Goal: Task Accomplishment & Management: Complete application form

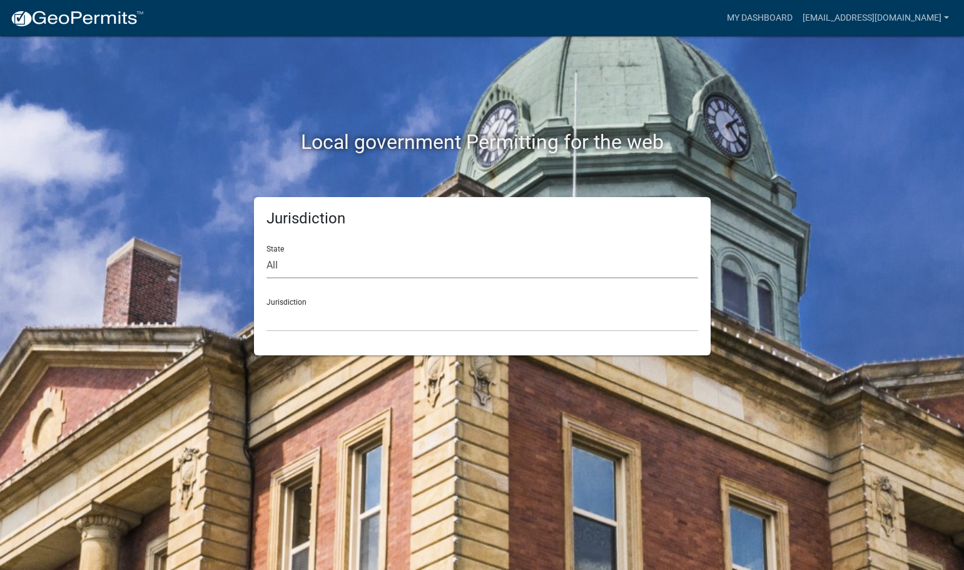
click at [363, 263] on select "All [US_STATE] [US_STATE] [US_STATE] [US_STATE] [US_STATE] [US_STATE] [US_STATE…" at bounding box center [483, 266] width 432 height 26
click at [267, 253] on select "All [US_STATE] [US_STATE] [US_STATE] [US_STATE] [US_STATE] [US_STATE] [US_STATE…" at bounding box center [483, 266] width 432 height 26
click at [298, 312] on select "[GEOGRAPHIC_DATA], [US_STATE]" at bounding box center [483, 319] width 432 height 26
click at [377, 267] on select "All [US_STATE] [US_STATE] [US_STATE] [US_STATE] [US_STATE] [US_STATE] [US_STATE…" at bounding box center [483, 266] width 432 height 26
click at [809, 186] on div "Local government Permitting for the web" at bounding box center [482, 116] width 713 height 160
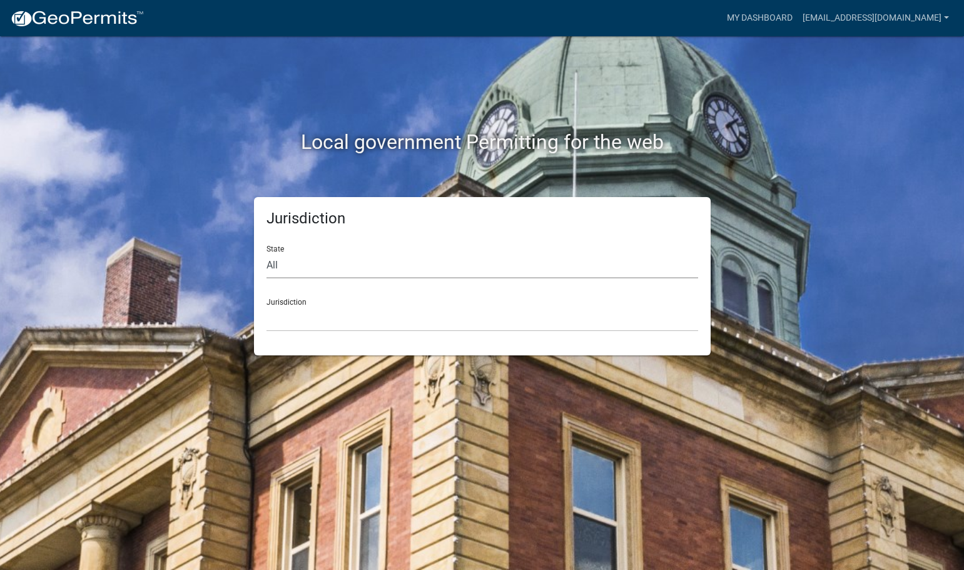
click at [314, 269] on select "All [US_STATE] [US_STATE] [US_STATE] [US_STATE] [US_STATE] [US_STATE] [US_STATE…" at bounding box center [483, 266] width 432 height 26
select select "[US_STATE]"
click at [267, 253] on select "All [US_STATE] [US_STATE] [US_STATE] [US_STATE] [US_STATE] [US_STATE] [US_STATE…" at bounding box center [483, 266] width 432 height 26
click at [314, 323] on select "City of [GEOGRAPHIC_DATA], [US_STATE] City of [GEOGRAPHIC_DATA], [US_STATE] Cit…" at bounding box center [483, 319] width 432 height 26
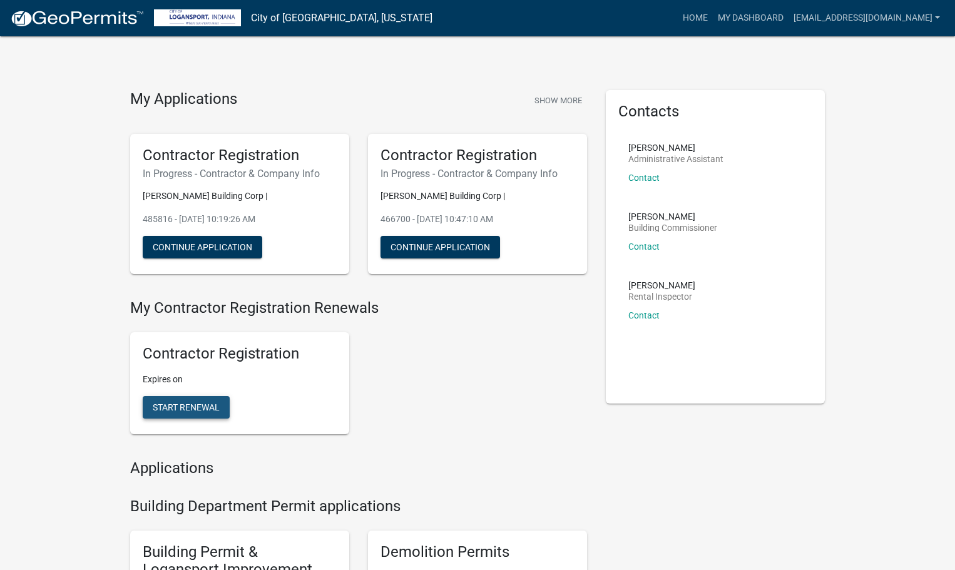
click at [176, 410] on span "Start Renewal" at bounding box center [186, 407] width 67 height 10
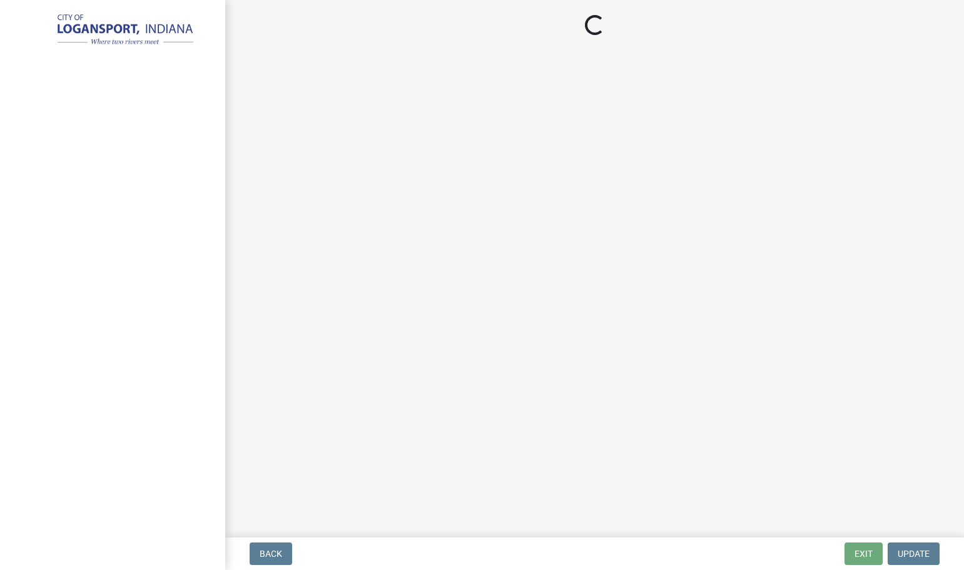
select select "WI"
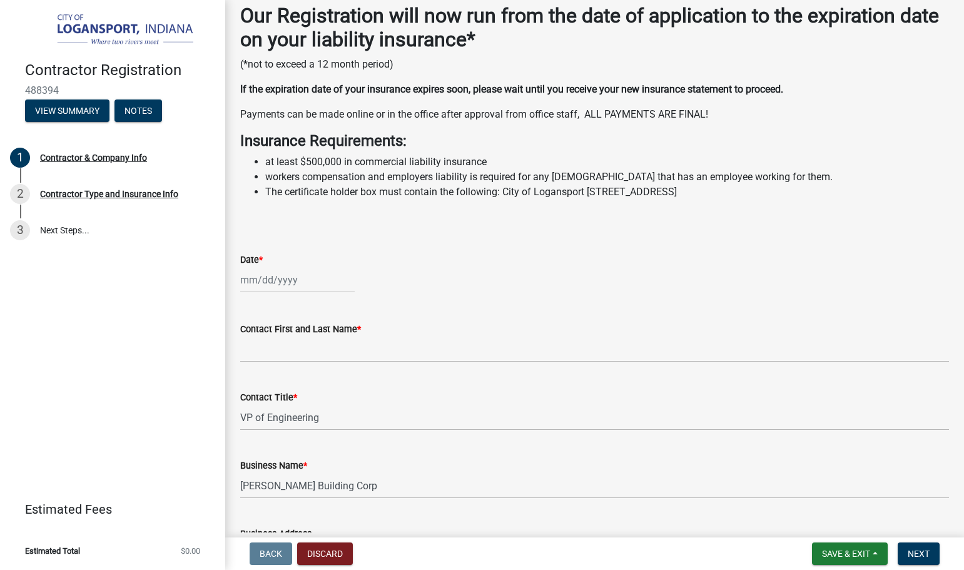
scroll to position [250, 0]
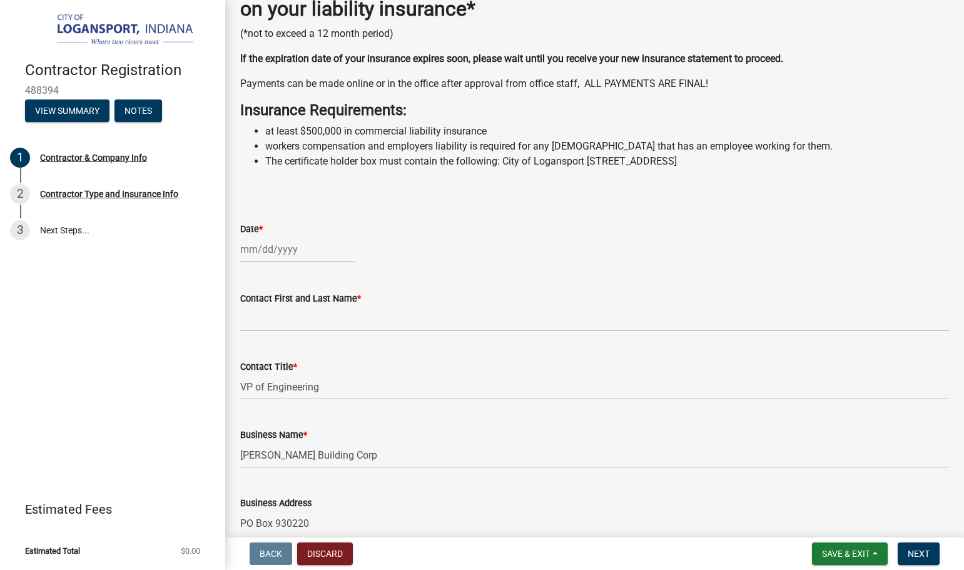
select select "10"
select select "2025"
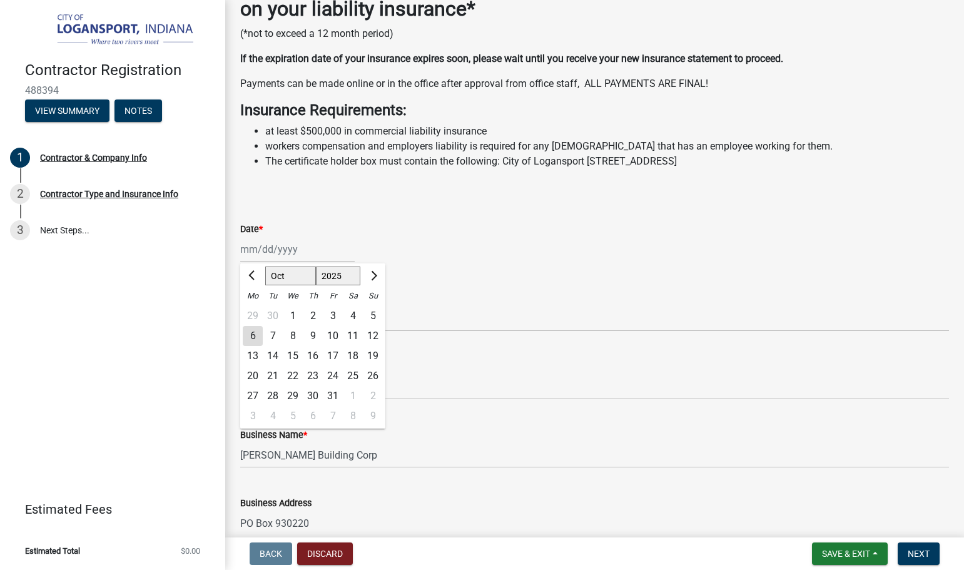
click at [321, 252] on div "[PERSON_NAME] Feb Mar Apr [PERSON_NAME][DATE] Oct Nov [DATE] 1526 1527 1528 152…" at bounding box center [297, 250] width 115 height 26
click at [72, 232] on link "3 Next Steps..." at bounding box center [112, 230] width 225 height 36
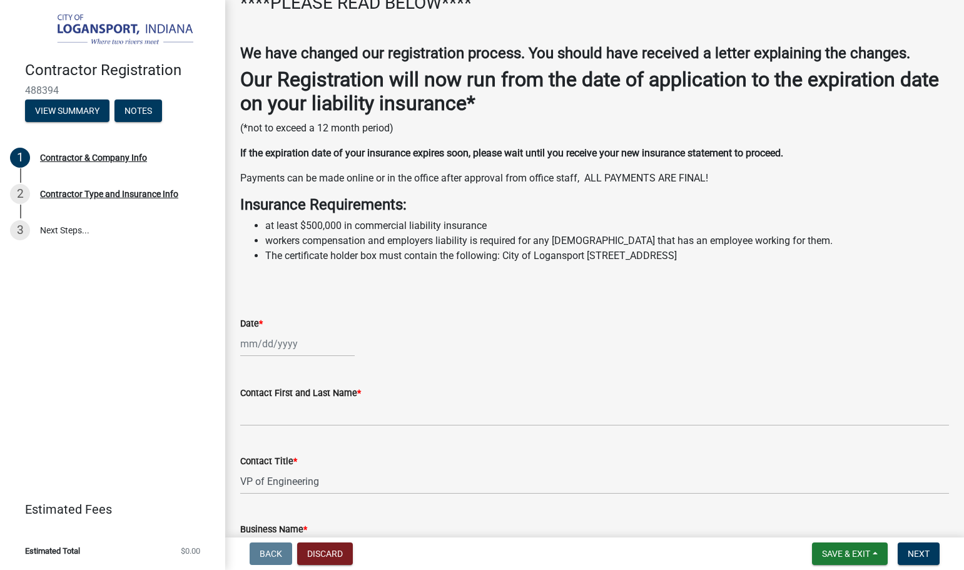
scroll to position [125, 0]
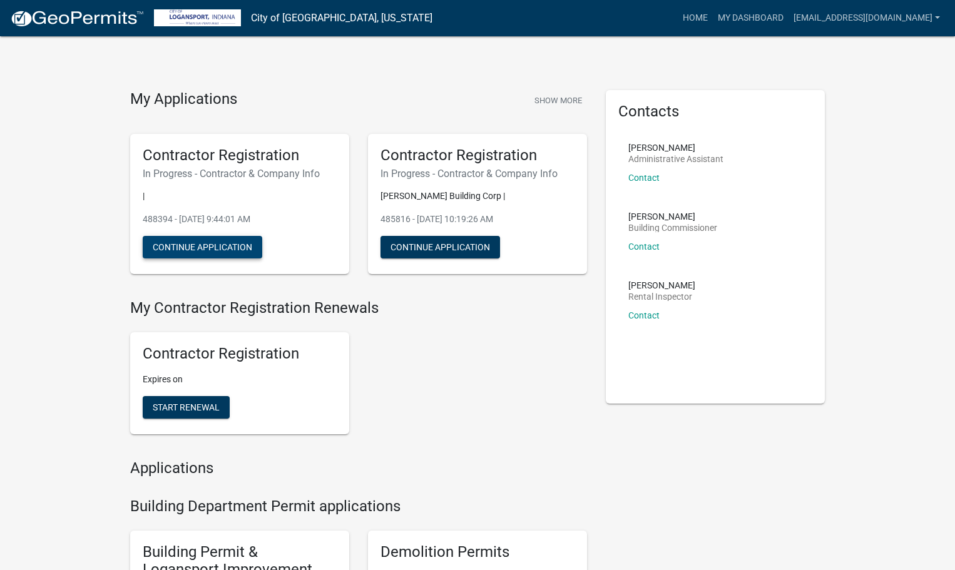
click at [218, 248] on button "Continue Application" at bounding box center [203, 247] width 120 height 23
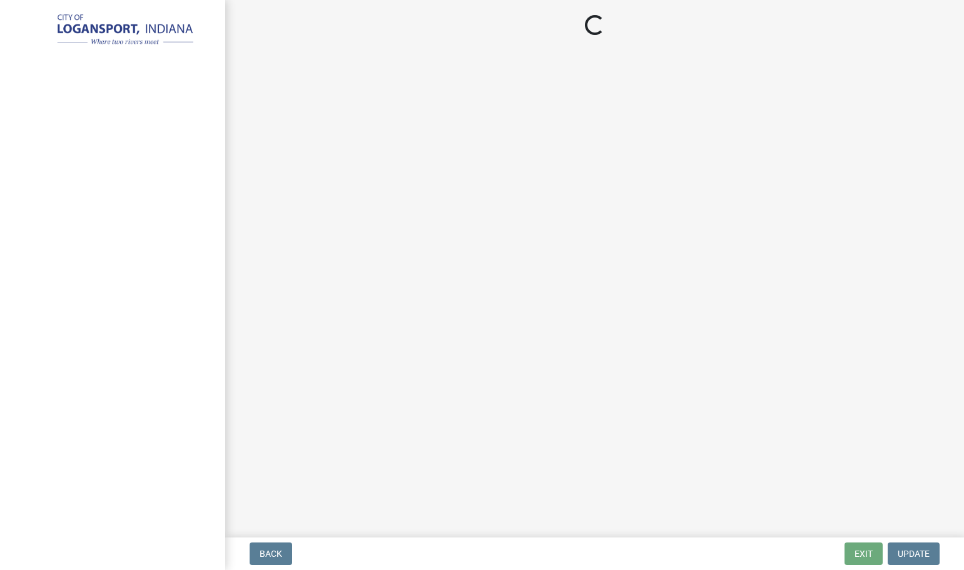
select select "WI"
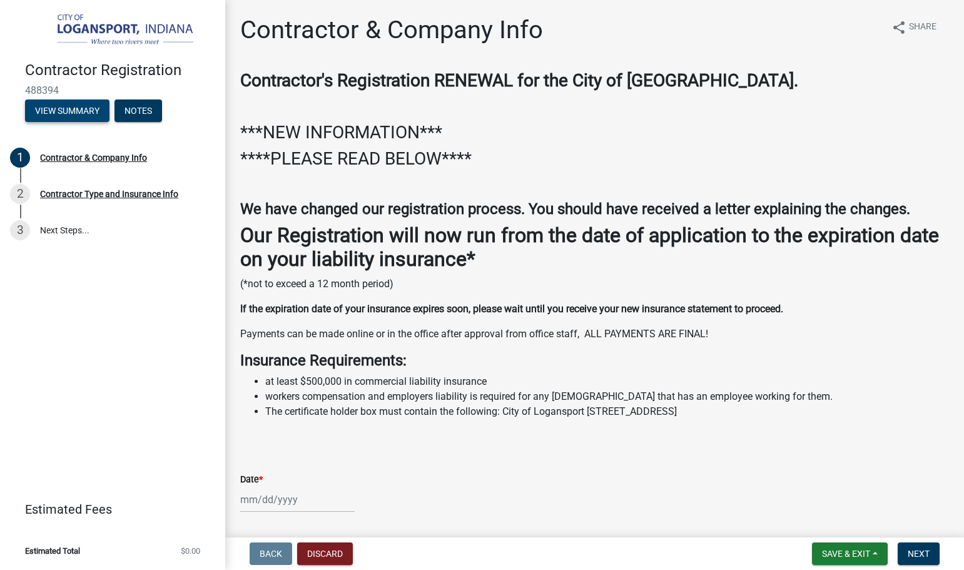
click at [80, 105] on button "View Summary" at bounding box center [67, 111] width 84 height 23
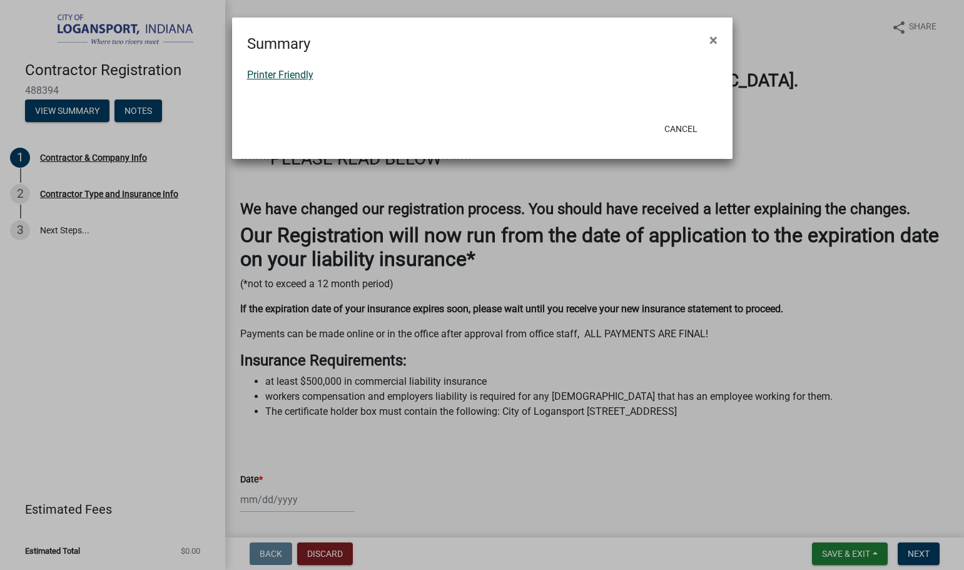
click at [300, 76] on link "Printer Friendly" at bounding box center [280, 75] width 66 height 12
click at [673, 128] on button "Cancel" at bounding box center [681, 129] width 53 height 23
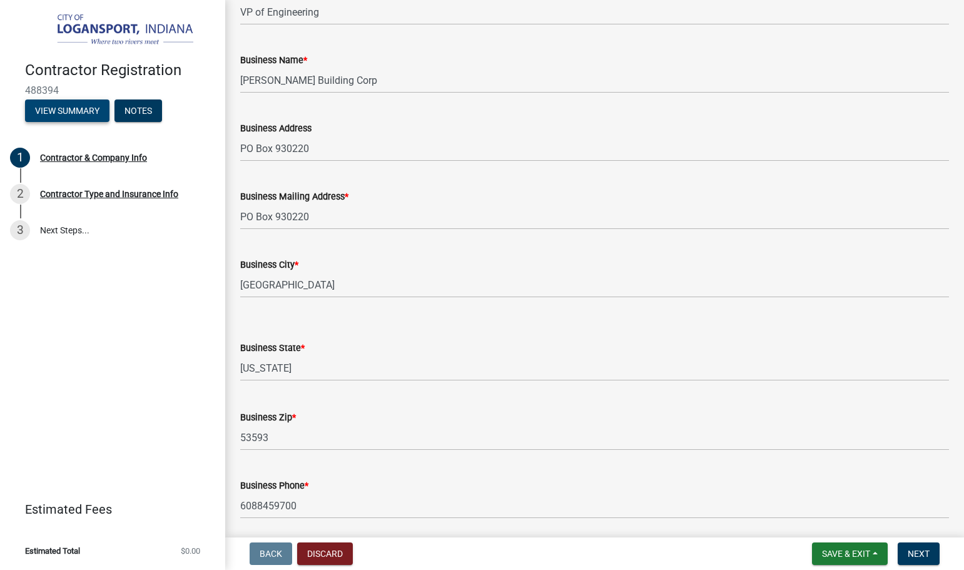
scroll to position [626, 0]
click at [88, 194] on div "Contractor Type and Insurance Info" at bounding box center [109, 194] width 138 height 9
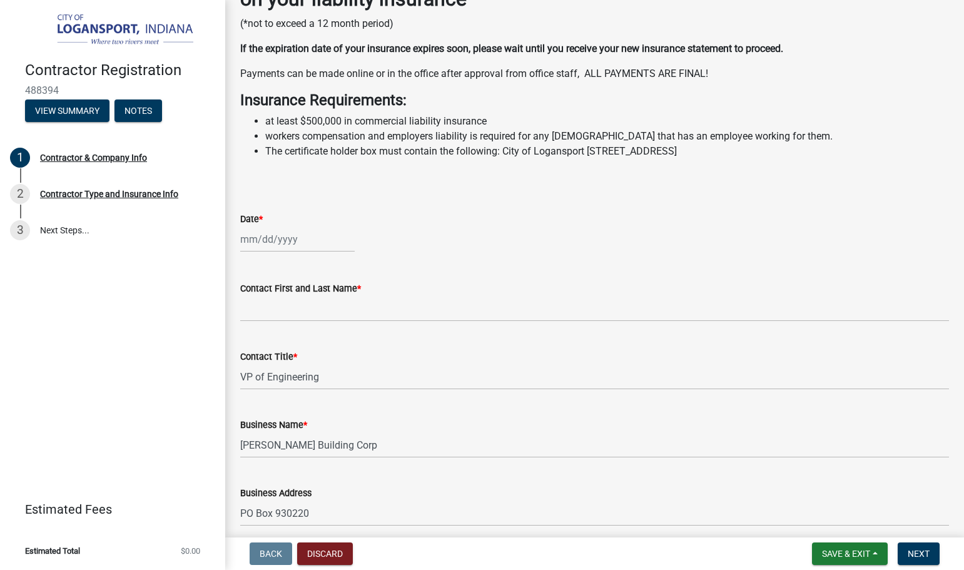
scroll to position [188, 0]
